Goal: Task Accomplishment & Management: Manage account settings

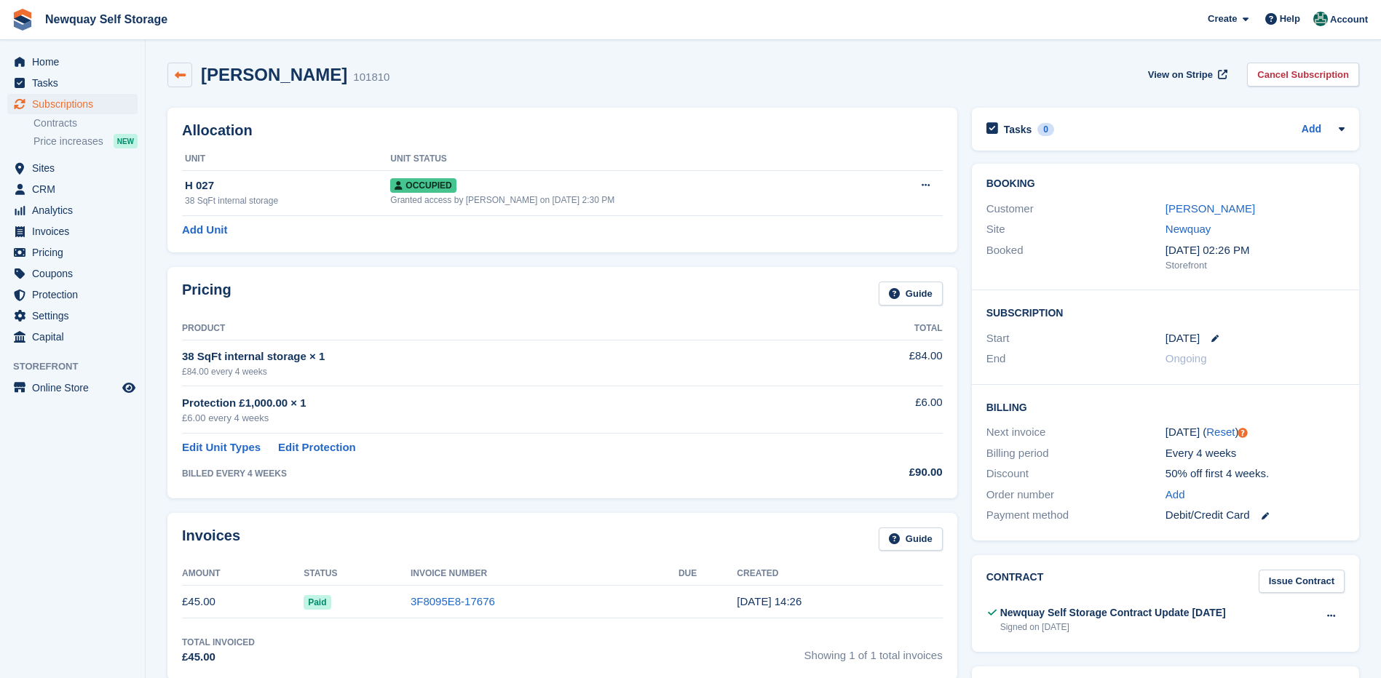
click at [177, 73] on icon at bounding box center [180, 75] width 11 height 11
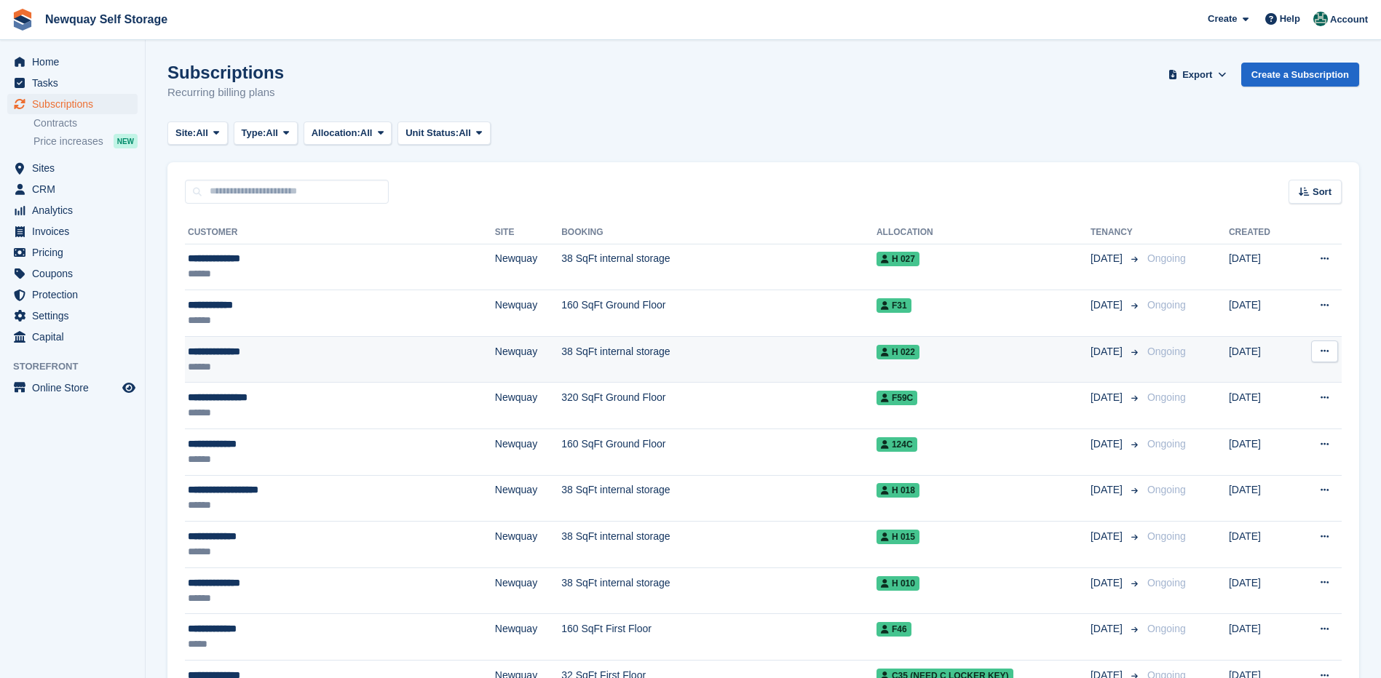
click at [1325, 351] on icon at bounding box center [1324, 350] width 8 height 9
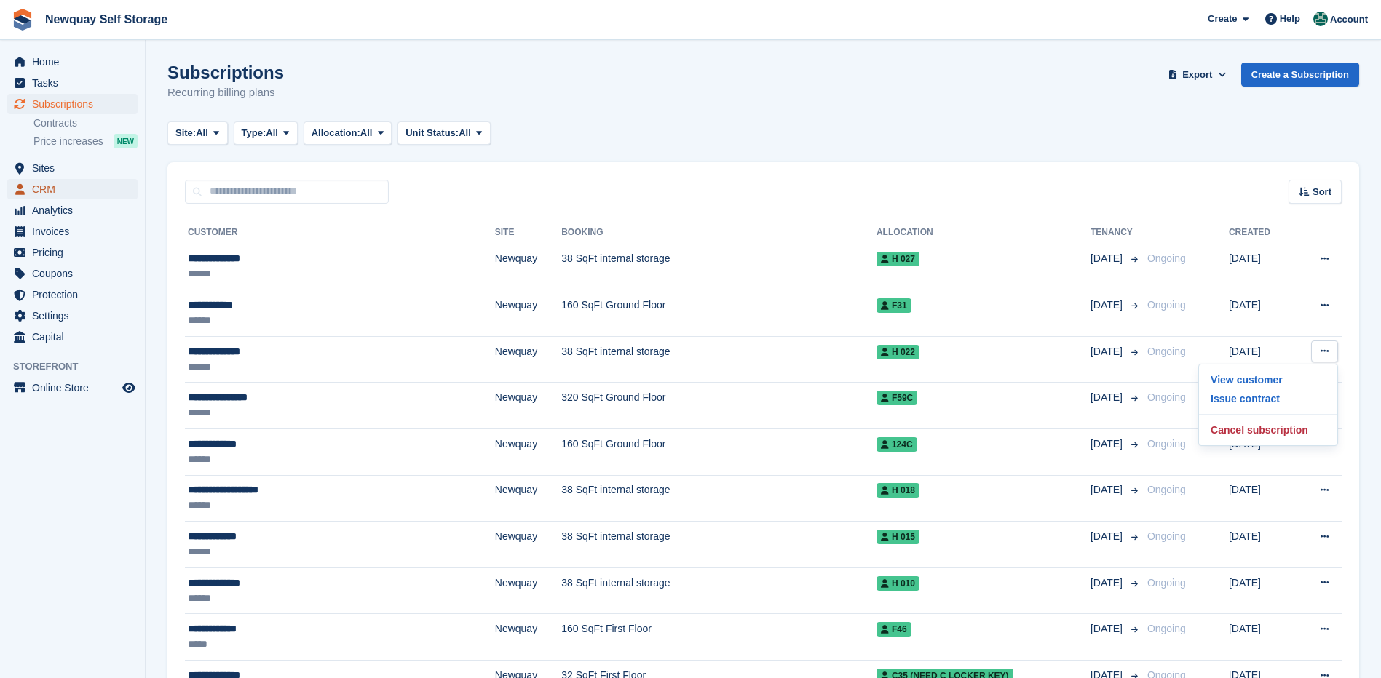
click at [47, 191] on span "CRM" at bounding box center [75, 189] width 87 height 20
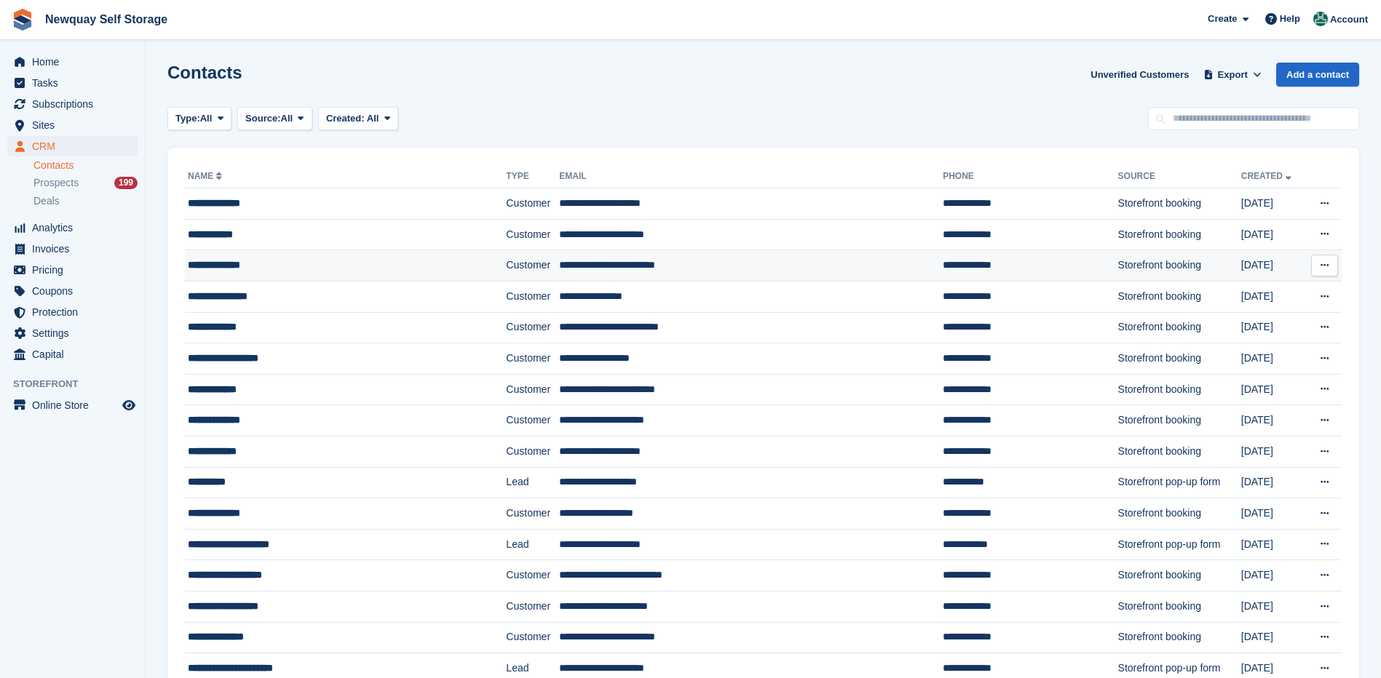
click at [1320, 265] on icon at bounding box center [1324, 265] width 8 height 9
click at [1252, 293] on p "Edit contact" at bounding box center [1268, 294] width 127 height 19
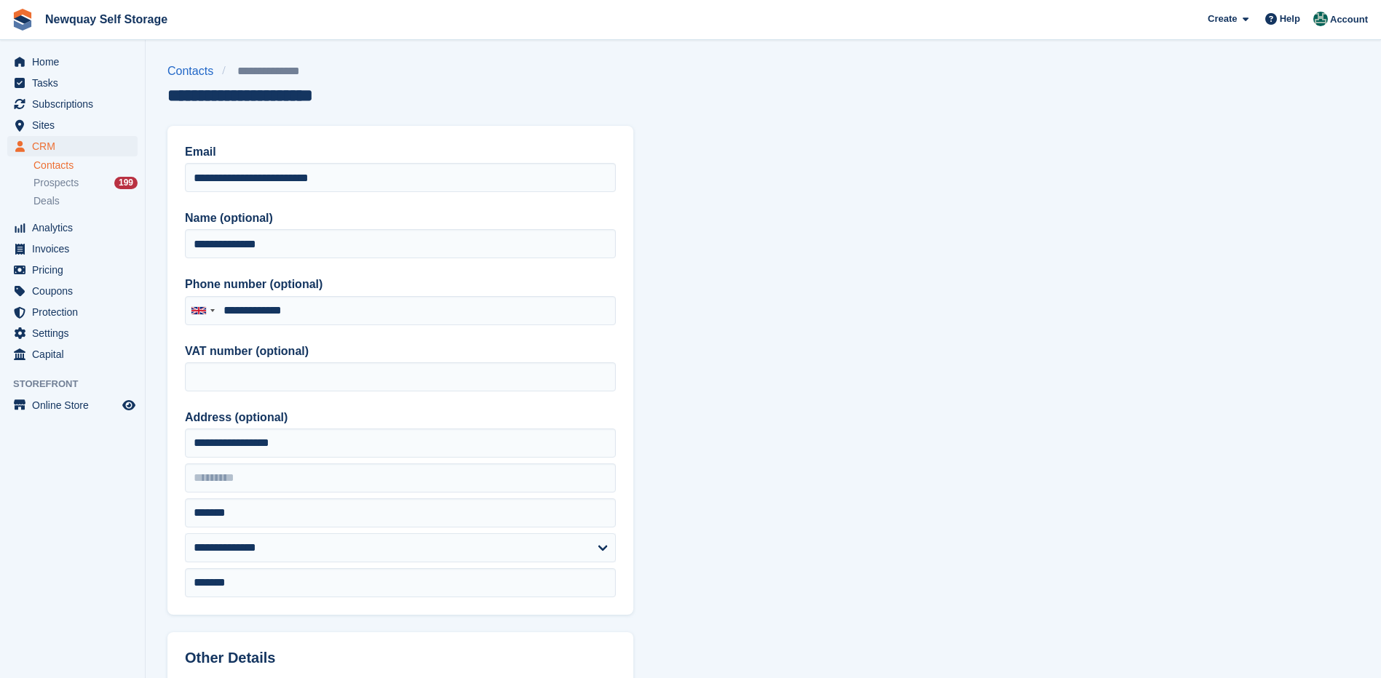
type input "**********"
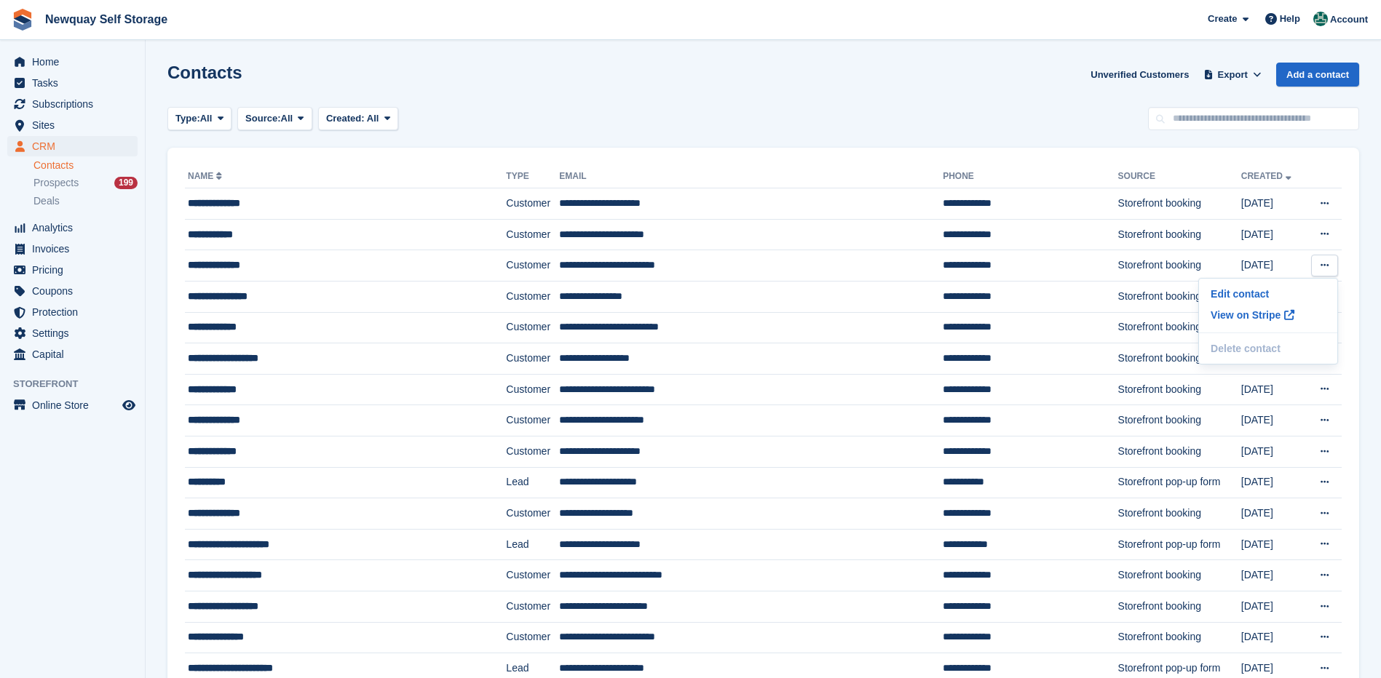
click at [647, 125] on div "Type: All All Lead Customer Source: All All Storefront Backoffice Pre-Opening i…" at bounding box center [763, 119] width 1192 height 24
click at [37, 122] on span "Sites" at bounding box center [75, 125] width 87 height 20
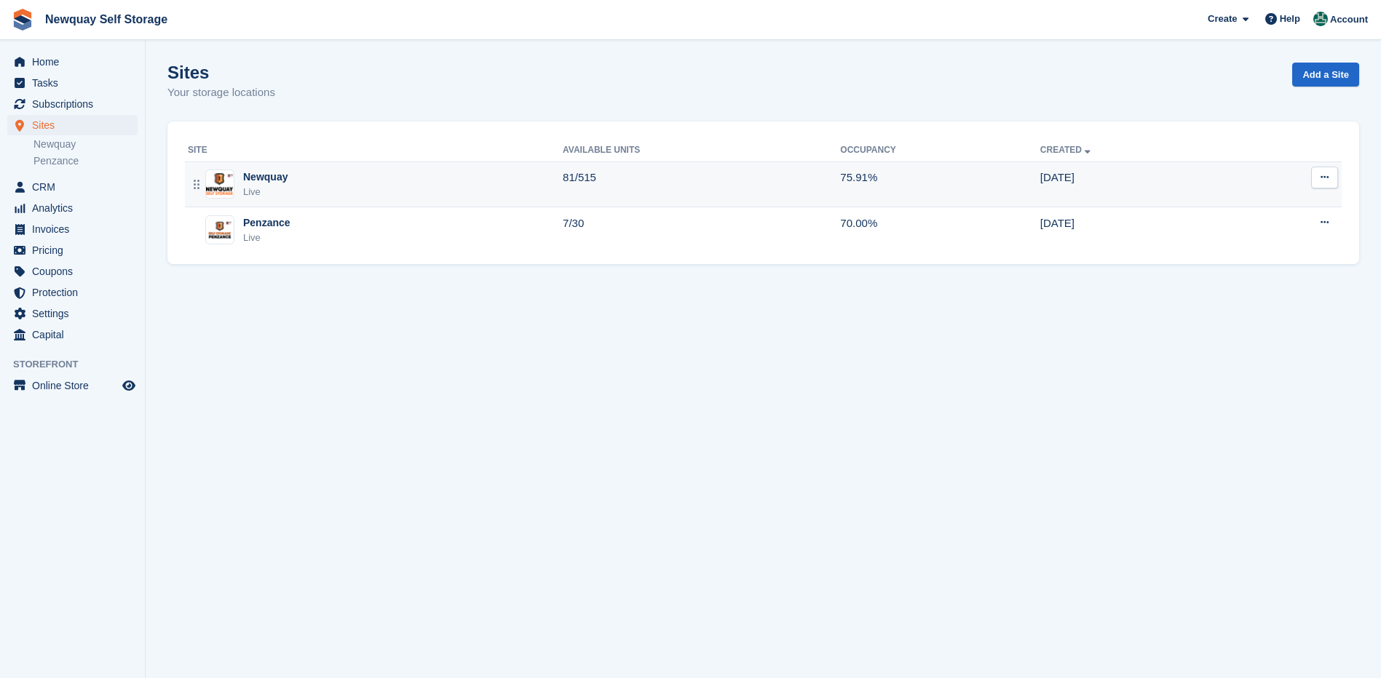
click at [258, 176] on div "Newquay" at bounding box center [265, 177] width 44 height 15
